Goal: Task Accomplishment & Management: Complete application form

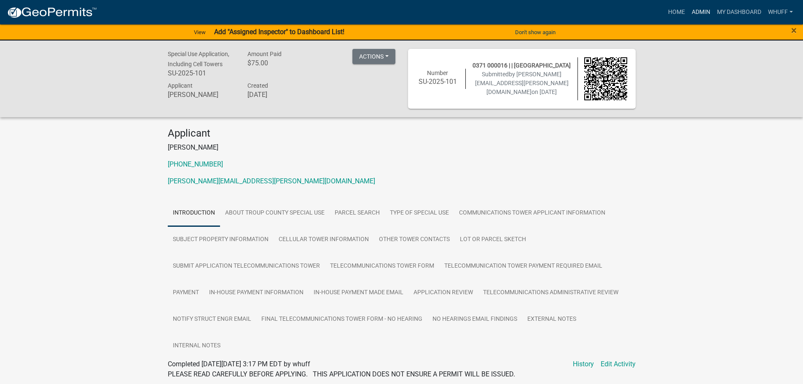
click at [702, 15] on link "Admin" at bounding box center [700, 12] width 25 height 16
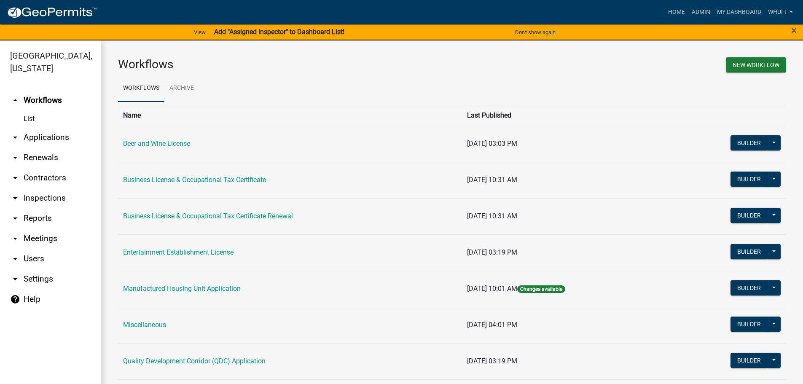
click at [56, 127] on link "arrow_drop_down Applications" at bounding box center [50, 137] width 101 height 20
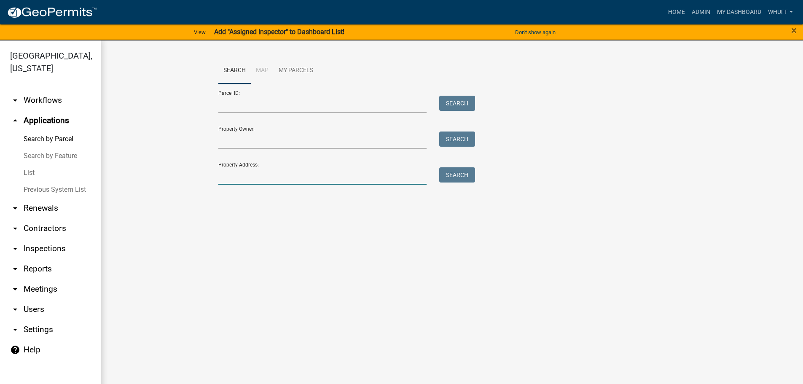
click at [275, 171] on input "Property Address:" at bounding box center [322, 175] width 209 height 17
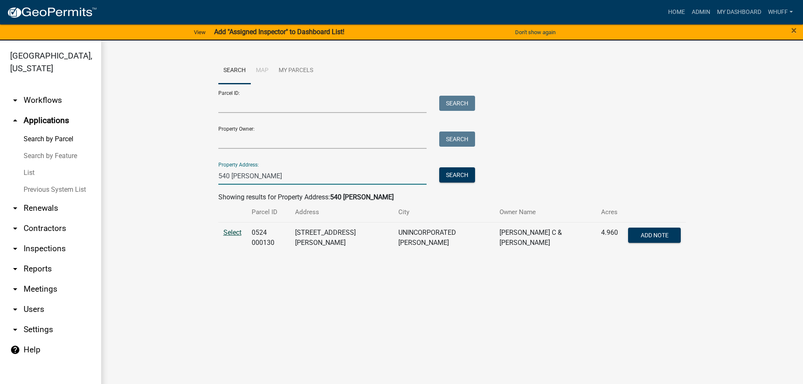
type input "540 [PERSON_NAME]"
click at [230, 233] on span "Select" at bounding box center [232, 232] width 18 height 8
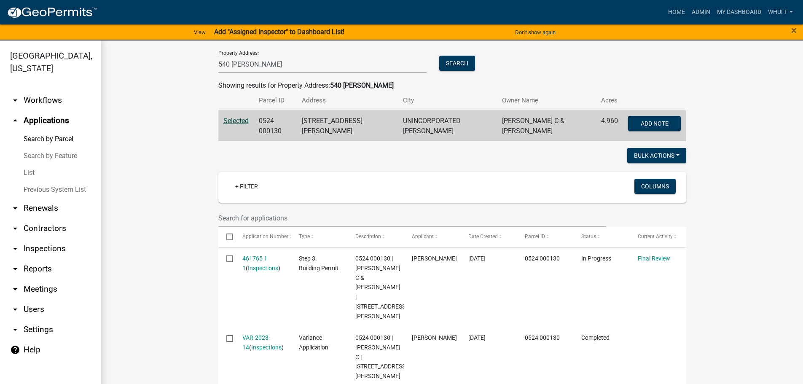
scroll to position [126, 0]
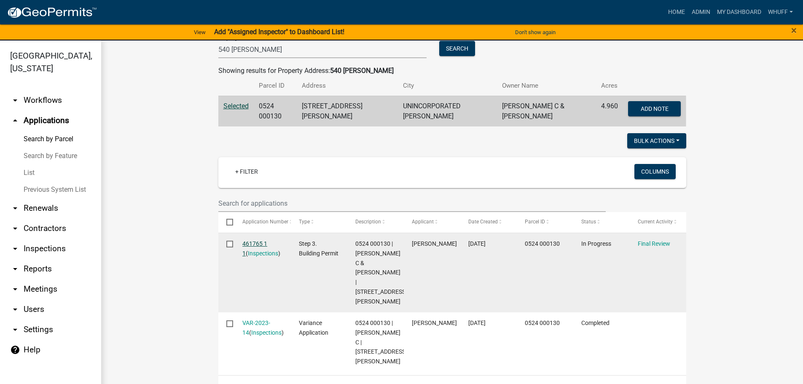
click at [247, 240] on link "461765 1 1" at bounding box center [254, 248] width 25 height 16
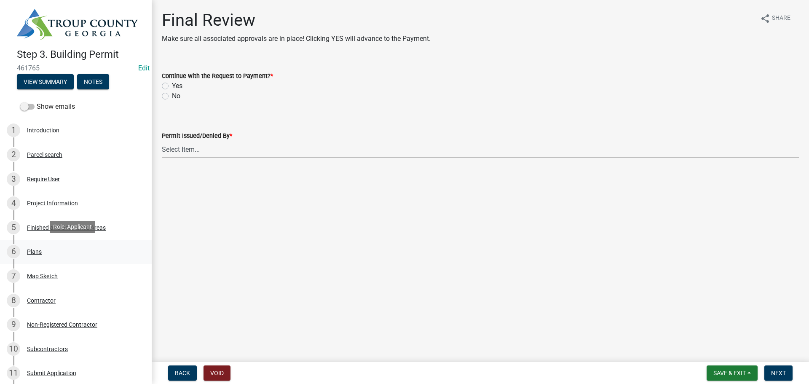
click at [37, 255] on div "6 Plans" at bounding box center [72, 251] width 131 height 13
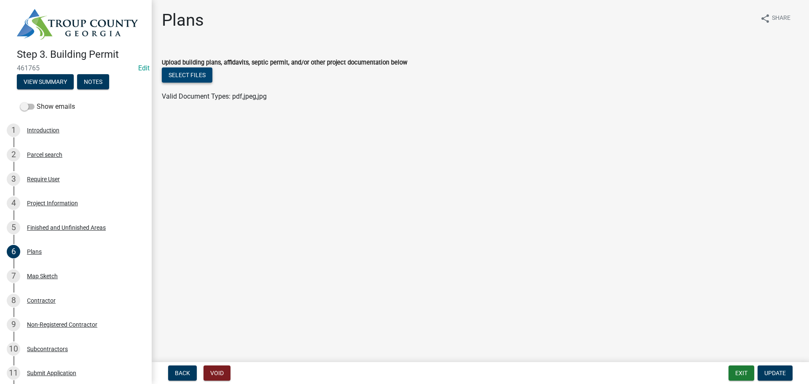
click at [205, 72] on button "Select files" at bounding box center [187, 74] width 51 height 15
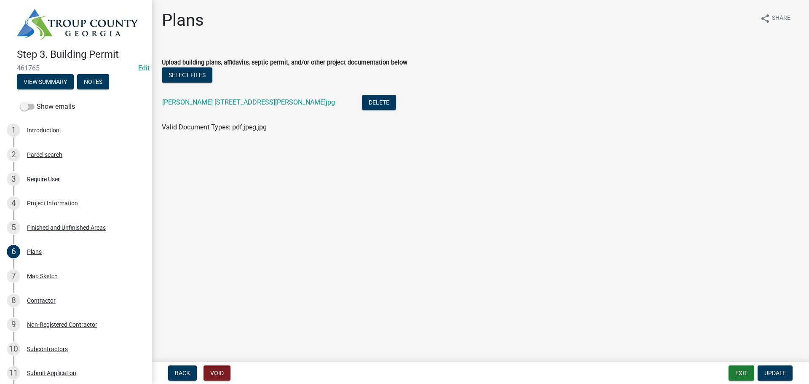
click at [461, 244] on main "Plans share Share Upload building plans, affidavits, septic permit, and/or othe…" at bounding box center [480, 179] width 657 height 359
click at [783, 367] on button "Update" at bounding box center [775, 372] width 35 height 15
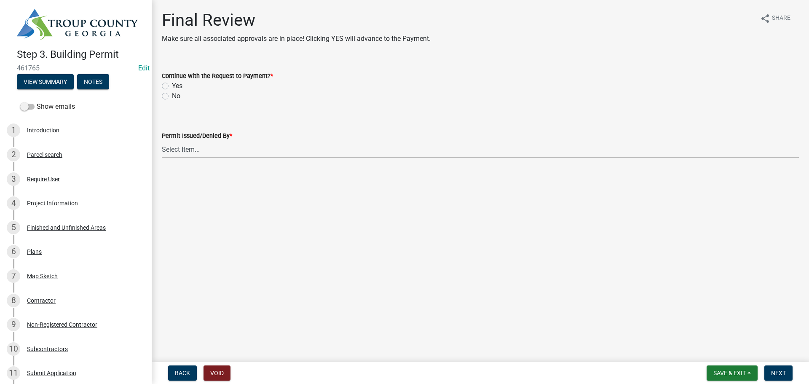
click at [179, 84] on label "Yes" at bounding box center [177, 86] width 11 height 10
click at [177, 84] on input "Yes" at bounding box center [174, 83] width 5 height 5
radio input "true"
click at [189, 151] on select "Select Item... [PERSON_NAME] [PERSON_NAME] [PERSON_NAME] [PERSON_NAME] [PERSON_…" at bounding box center [480, 149] width 637 height 17
click at [162, 141] on select "Select Item... [PERSON_NAME] [PERSON_NAME] [PERSON_NAME] [PERSON_NAME] [PERSON_…" at bounding box center [480, 149] width 637 height 17
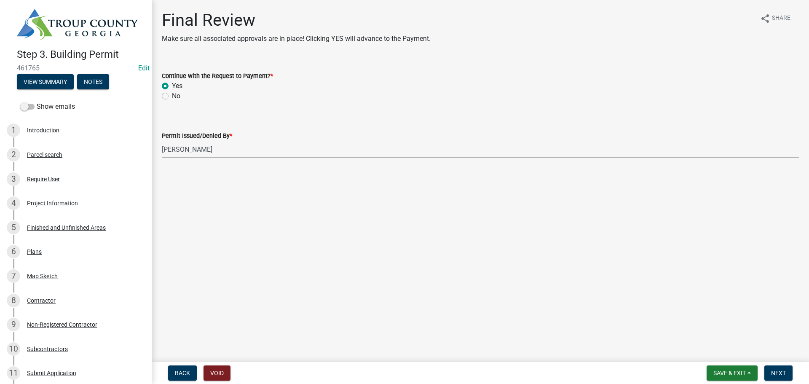
select select "ec505496-d33f-4aef-bd44-cae1c99a7413"
drag, startPoint x: 281, startPoint y: 293, endPoint x: 529, endPoint y: 286, distance: 248.3
click at [289, 294] on main "Final Review Make sure all associated approvals are in place! Clicking YES will…" at bounding box center [480, 179] width 657 height 359
click at [538, 286] on main "Final Review Make sure all associated approvals are in place! Clicking YES will…" at bounding box center [480, 179] width 657 height 359
click at [392, 236] on main "Final Review Make sure all associated approvals are in place! Clicking YES will…" at bounding box center [480, 179] width 657 height 359
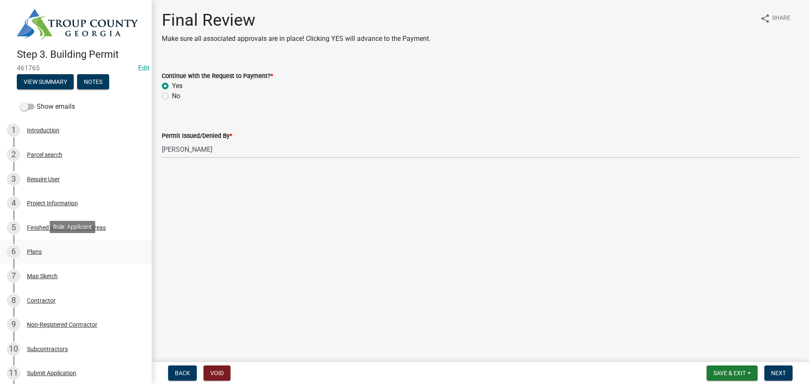
click at [25, 245] on div "6 Plans" at bounding box center [72, 251] width 131 height 13
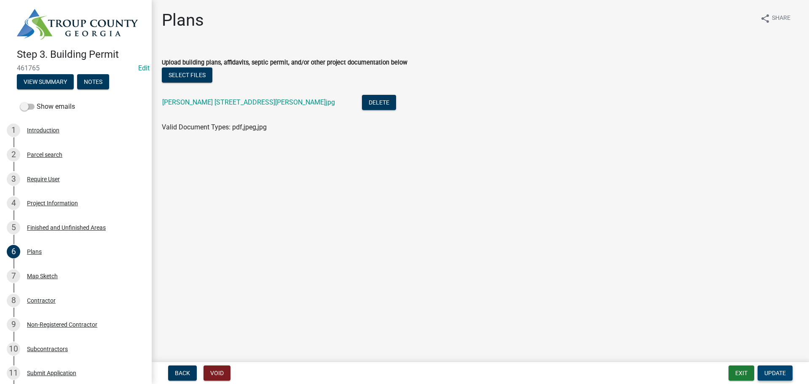
click at [776, 374] on span "Update" at bounding box center [775, 373] width 21 height 7
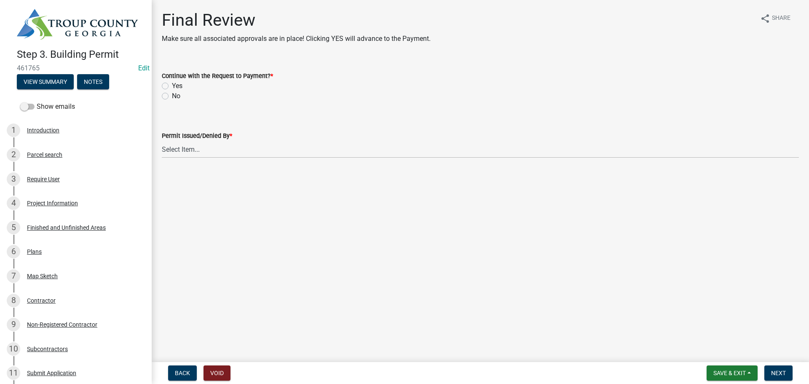
click at [183, 86] on div "Yes" at bounding box center [480, 86] width 637 height 10
click at [179, 86] on label "Yes" at bounding box center [177, 86] width 11 height 10
click at [177, 86] on input "Yes" at bounding box center [174, 83] width 5 height 5
radio input "true"
click at [186, 148] on select "Select Item... [PERSON_NAME] [PERSON_NAME] [PERSON_NAME] [PERSON_NAME] [PERSON_…" at bounding box center [480, 149] width 637 height 17
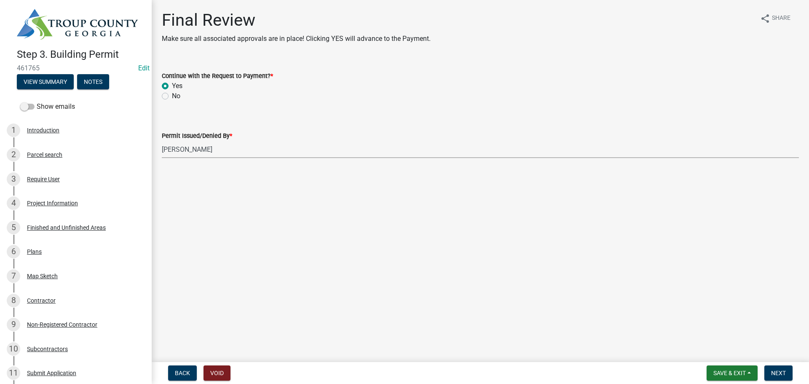
click at [162, 141] on select "Select Item... [PERSON_NAME] [PERSON_NAME] [PERSON_NAME] [PERSON_NAME] [PERSON_…" at bounding box center [480, 149] width 637 height 17
select select "ec505496-d33f-4aef-bd44-cae1c99a7413"
click at [379, 279] on main "Final Review Make sure all associated approvals are in place! Clicking YES will…" at bounding box center [480, 179] width 657 height 359
click at [778, 368] on button "Next" at bounding box center [779, 372] width 28 height 15
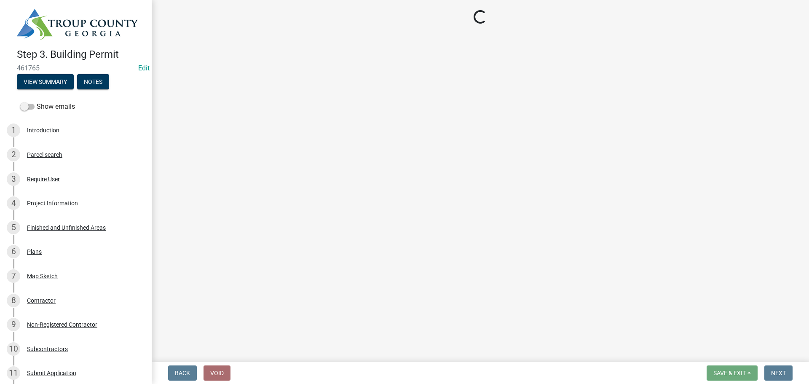
select select "3: 3"
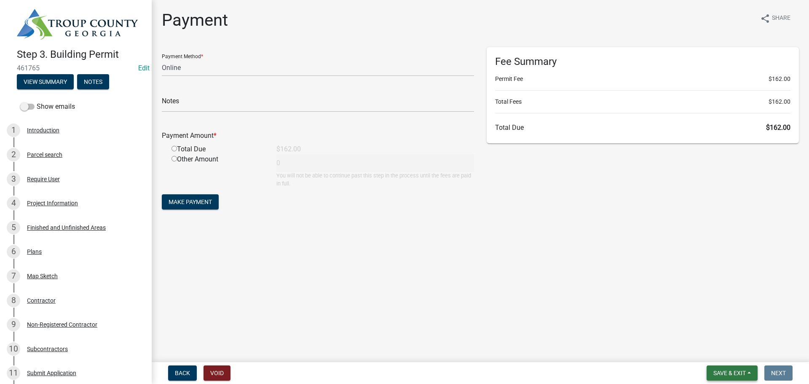
click at [737, 376] on span "Save & Exit" at bounding box center [730, 373] width 32 height 7
click at [723, 351] on button "Save & Exit" at bounding box center [723, 351] width 67 height 20
